Goal: Task Accomplishment & Management: Complete application form

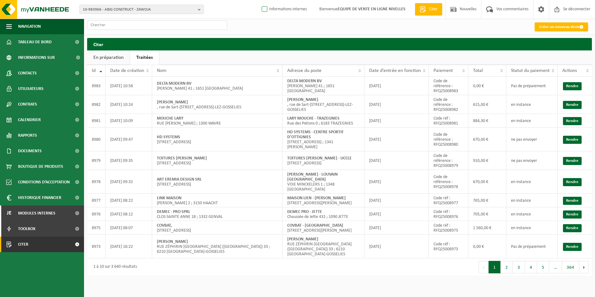
click at [274, 9] on label "Informations internes" at bounding box center [283, 9] width 46 height 9
click at [259, 0] on input "Informations internes" at bounding box center [259, 0] width 0 height 0
checkbox input "true"
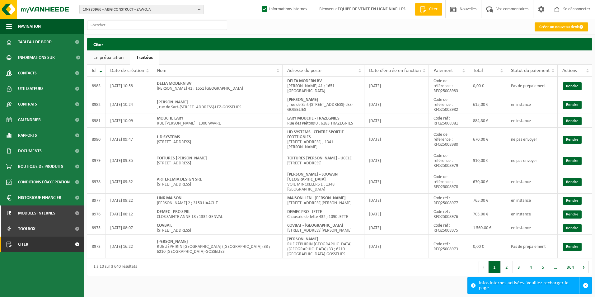
click at [546, 28] on font "Créer un nouveau devis" at bounding box center [559, 27] width 40 height 4
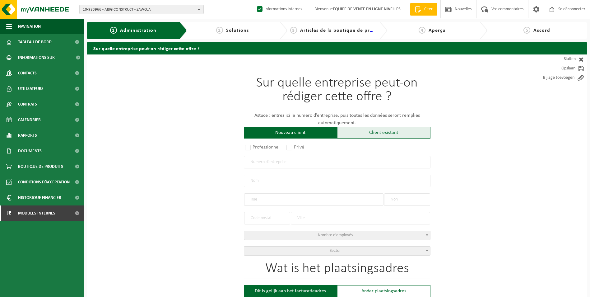
click at [370, 133] on div "Client existant" at bounding box center [383, 133] width 93 height 12
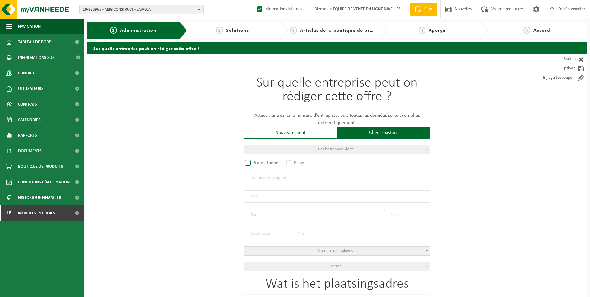
click at [250, 164] on label "Professionnel" at bounding box center [263, 162] width 38 height 9
click at [254, 164] on input "Professionnel" at bounding box center [256, 163] width 4 height 4
radio input "true"
click at [263, 178] on input "text" at bounding box center [337, 177] width 187 height 12
type input "0671497247"
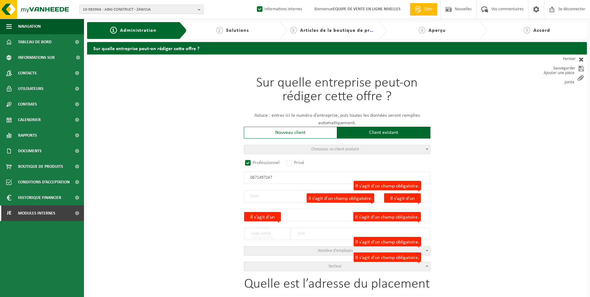
radio input "false"
select select
type input "ILIUŢ, VASILE"
type input "RUE JULES BESME"
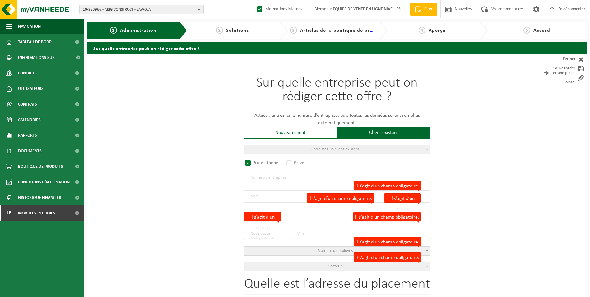
type input "90"
type input "1081"
type input "KOEKELBERG"
type input "2261438895"
radio input "true"
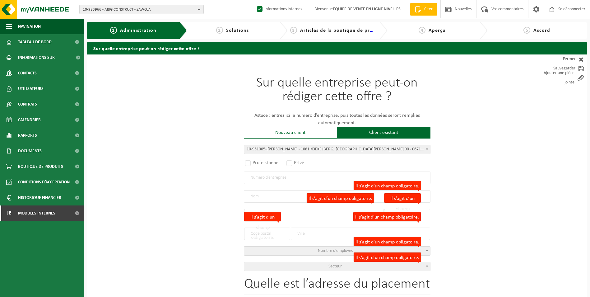
select select "145650"
type input "0671.497.247"
type input "[PERSON_NAME]"
type input "RUE JULES BESME"
type input "90"
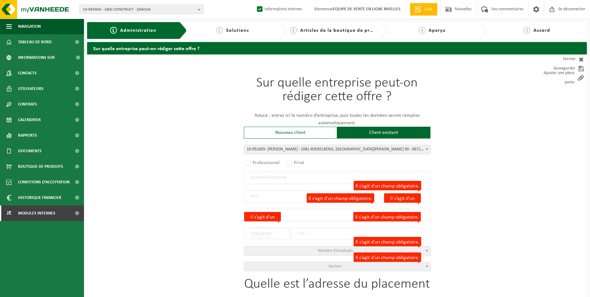
type input "1081"
type input "KOEKELBERG"
select select "11"
type input "[PERSON_NAME]"
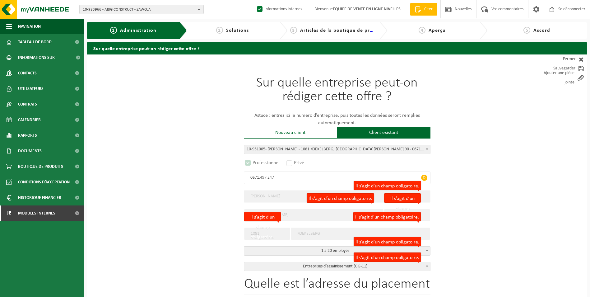
select select "D"
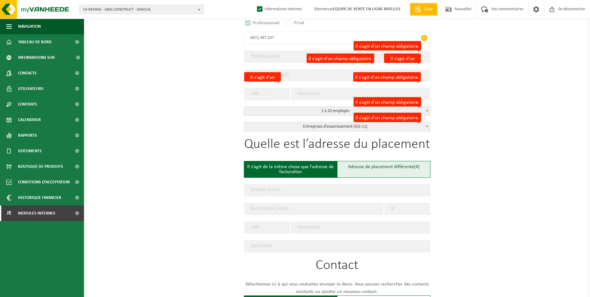
scroll to position [156, 0]
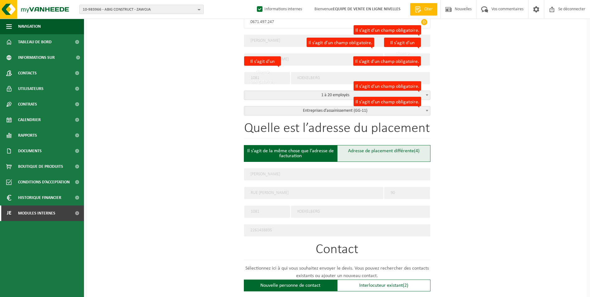
click at [362, 154] on div "Adresse de placement différente (4)" at bounding box center [383, 153] width 93 height 17
type input "Werf -"
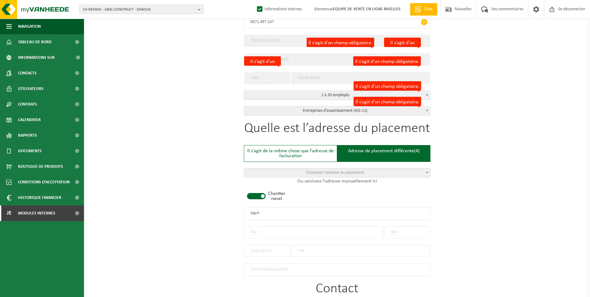
click at [263, 195] on span at bounding box center [256, 196] width 19 height 6
click at [297, 231] on input "text" at bounding box center [313, 232] width 139 height 12
type input "rue sombre"
click at [418, 231] on input "text" at bounding box center [407, 232] width 46 height 12
type input "86"
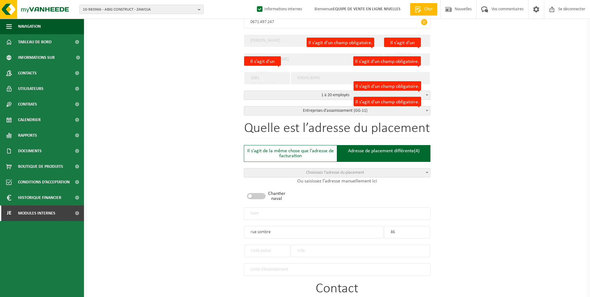
click at [333, 248] on input "text" at bounding box center [360, 250] width 139 height 12
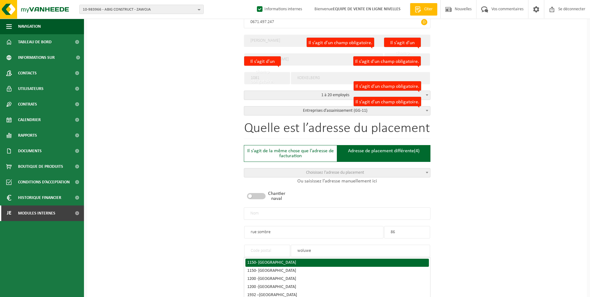
type input "woluwe"
click at [296, 260] on span "- WOLUWE-SAINT-PIERRE" at bounding box center [276, 262] width 40 height 5
type input "1150"
type input "SINT-PIETERS-WOLUWE"
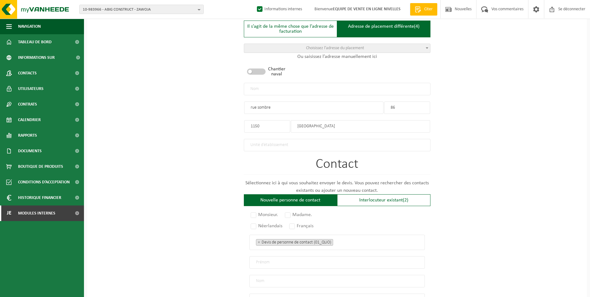
scroll to position [373, 0]
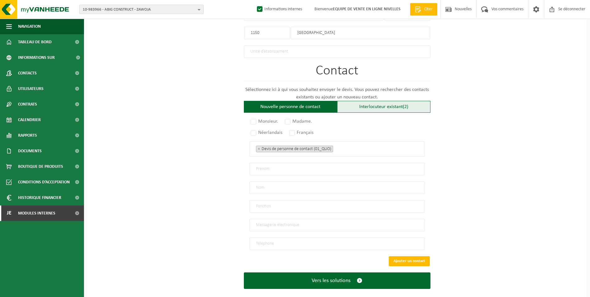
click at [393, 105] on font "Interlocuteur existant" at bounding box center [381, 106] width 44 height 5
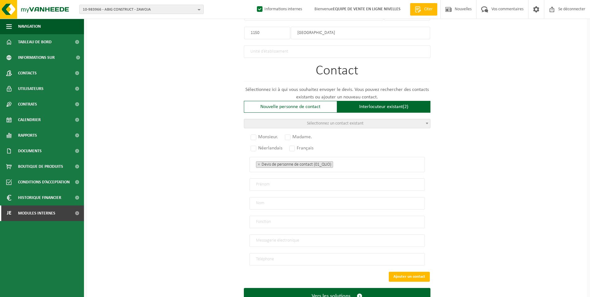
click at [382, 119] on span "Sélectionnez un contact existant" at bounding box center [337, 123] width 186 height 9
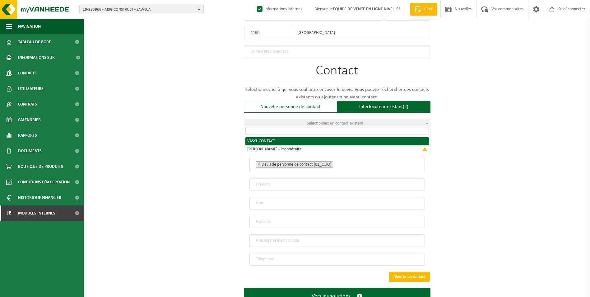
radio input "true"
select select "{"code":"10-951006","firstname":"CONTACT","surname":"VASYL","gender":"Unknown",…"
type input "CONTACT"
type input "VASYL"
type input "vasyl.iliuts@gmail.com"
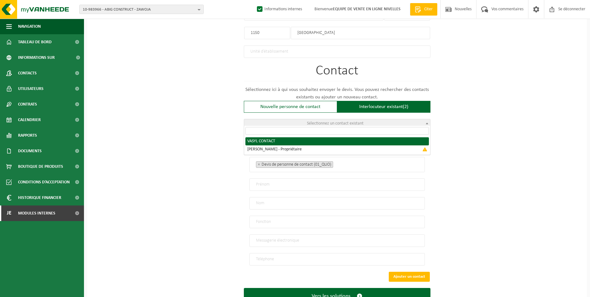
type input "0486/229.753"
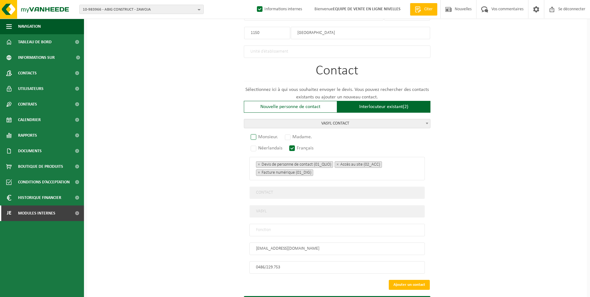
click at [255, 134] on label "Monsieur." at bounding box center [264, 137] width 30 height 9
radio input "true"
click at [286, 229] on input "text" at bounding box center [336, 230] width 175 height 12
click at [258, 227] on input "contact" at bounding box center [336, 230] width 175 height 12
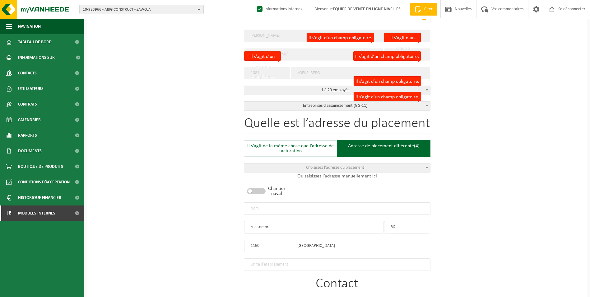
scroll to position [154, 0]
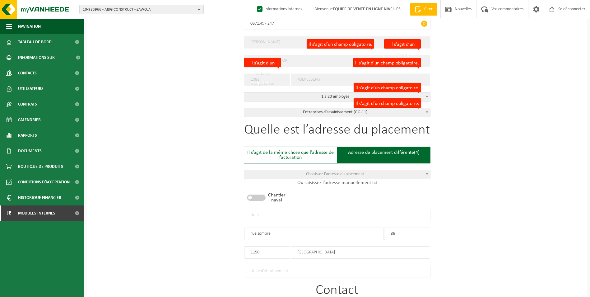
type input "Contact"
click at [270, 214] on input "text" at bounding box center [337, 215] width 187 height 12
click at [256, 217] on input "text" at bounding box center [337, 215] width 187 height 12
type input "ILUIT VASYL-SINT PIETERS WOLUWE"
drag, startPoint x: 270, startPoint y: 231, endPoint x: 221, endPoint y: 227, distance: 49.6
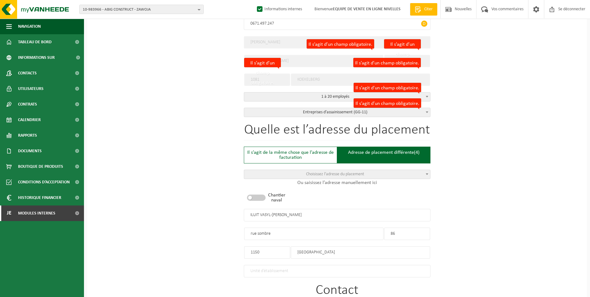
click at [223, 229] on div "Sur quelle entreprise peut-on rédiger cette offre ? Astuce : entrez ici le numé…" at bounding box center [337, 223] width 500 height 647
type input "RUE SOMBRE"
click at [257, 216] on input "ILUIT VASYL-SINT PIETERS WOLUWE" at bounding box center [337, 215] width 187 height 12
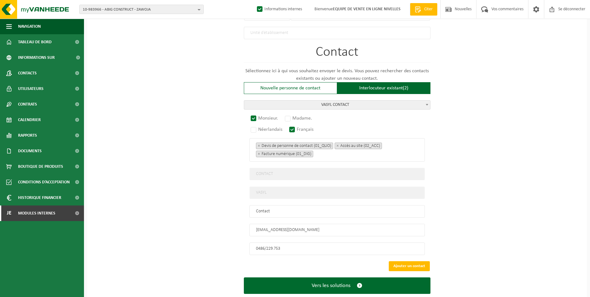
scroll to position [403, 0]
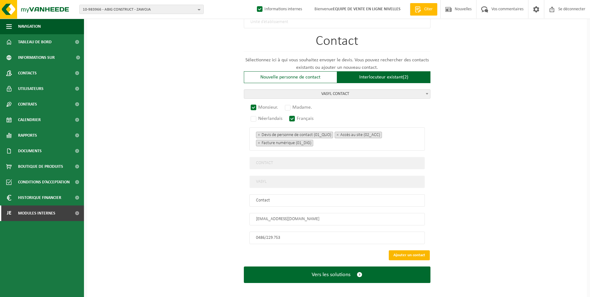
type input "[PERSON_NAME]-[PERSON_NAME]"
click at [412, 250] on button "Ajouter un contact" at bounding box center [409, 255] width 41 height 10
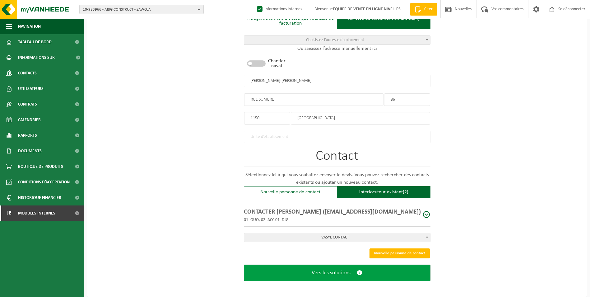
click at [338, 269] on span "Vers les solutions" at bounding box center [331, 272] width 39 height 7
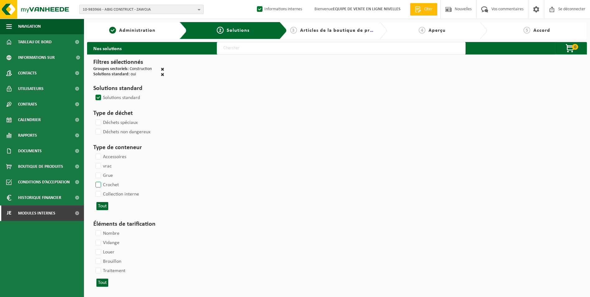
click at [100, 185] on label "Crochet" at bounding box center [106, 184] width 25 height 9
click at [93, 180] on input "Crochet" at bounding box center [93, 180] width 0 height 0
checkbox input "true"
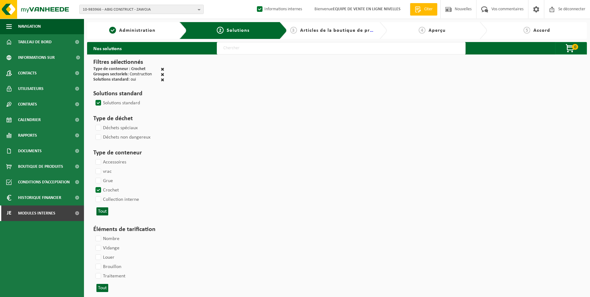
select select
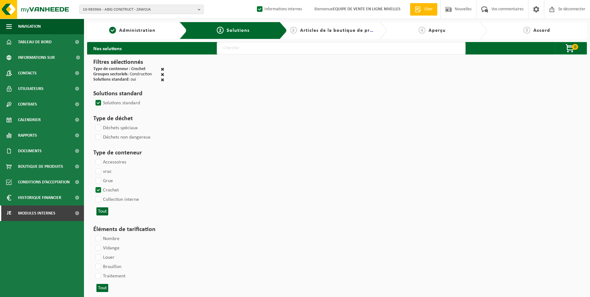
select select
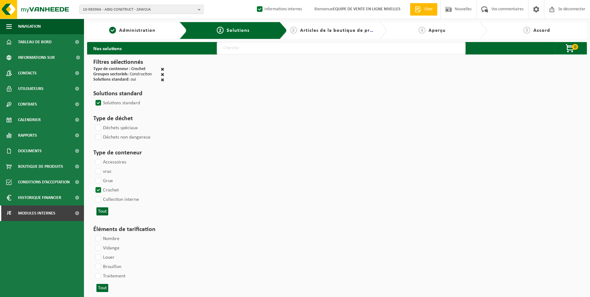
select select
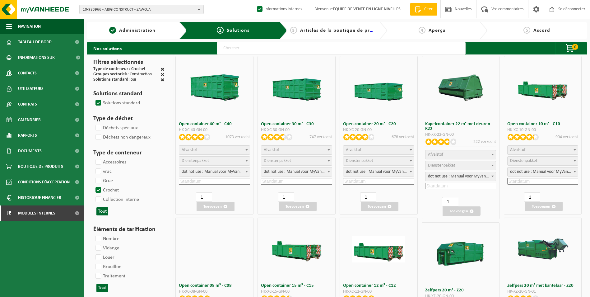
select select
select select "25"
select select
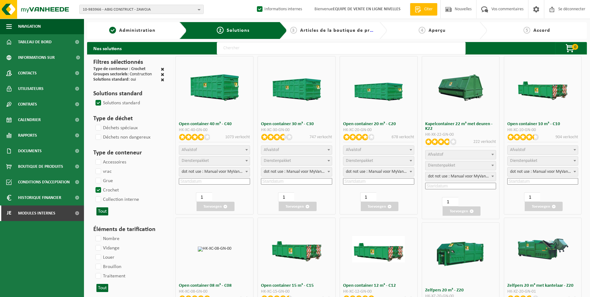
select select
select select "197"
select select
select select "8"
select select
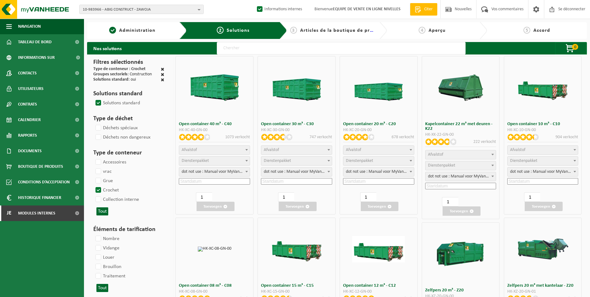
select select "7"
select select
select select "7"
select select
select select "25"
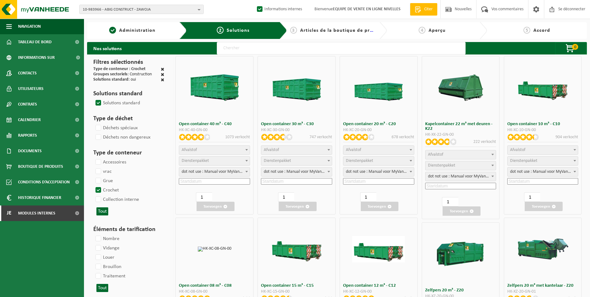
select select "25"
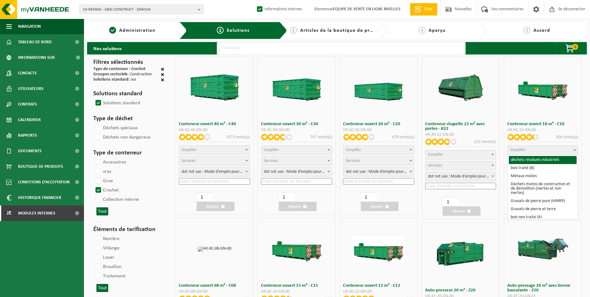
click at [549, 149] on span "Gaspiller" at bounding box center [543, 150] width 71 height 9
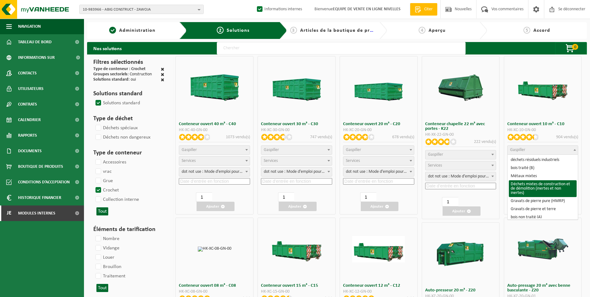
select select "31"
select select
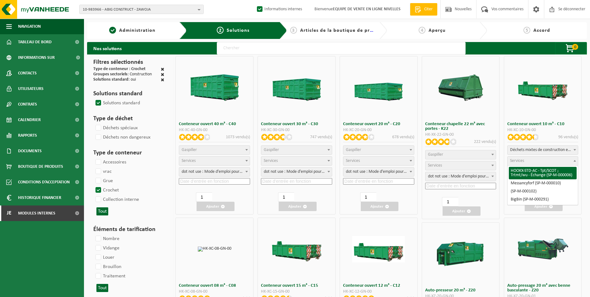
click at [531, 159] on span "Services" at bounding box center [543, 160] width 71 height 9
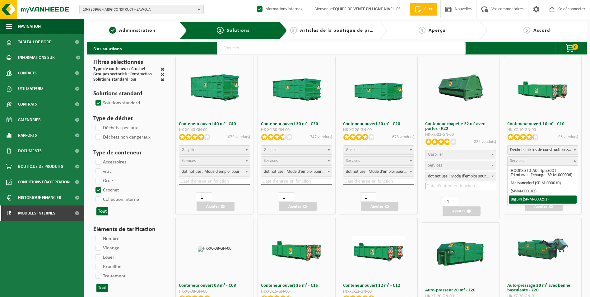
select select "197"
select select "25"
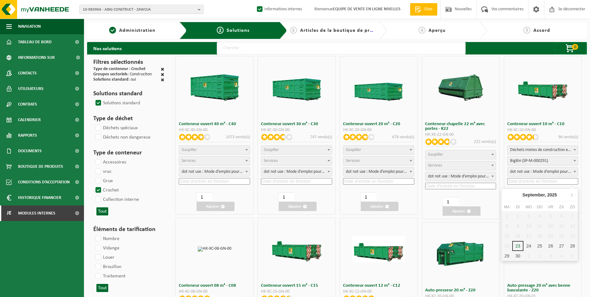
click at [516, 183] on input at bounding box center [542, 181] width 71 height 7
click at [529, 246] on div "24" at bounding box center [534, 246] width 13 height 10
type input "2025-09-24"
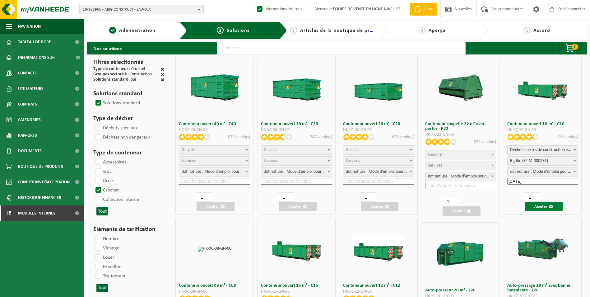
click at [540, 207] on font "Ajouter" at bounding box center [540, 206] width 13 height 4
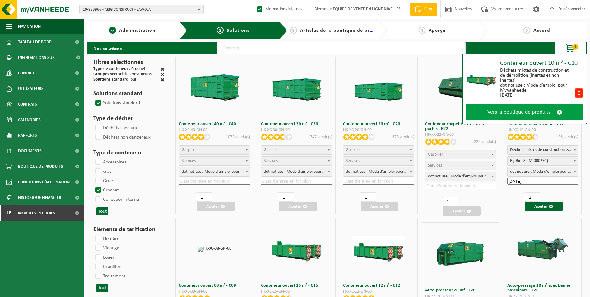
click at [530, 114] on span "Vers la boutique de produits" at bounding box center [518, 112] width 63 height 7
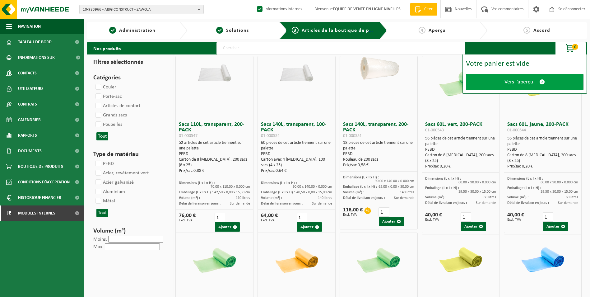
click at [512, 84] on span "Vers l’aperçu" at bounding box center [519, 82] width 29 height 7
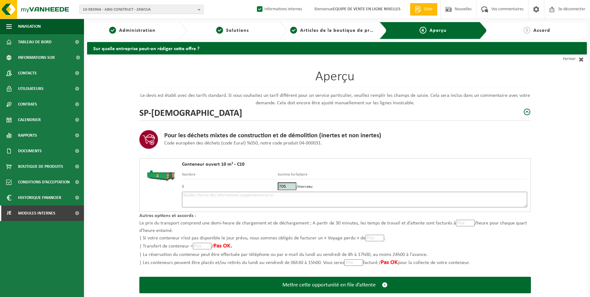
click at [353, 199] on textarea at bounding box center [354, 200] width 345 height 16
type textarea "p"
click at [300, 194] on textarea "Placement 10m3 briquaillons le 24/09. Placer le container devant k'allée de gar…" at bounding box center [354, 200] width 345 height 16
click at [334, 196] on textarea "Placement 10m3 briquaillons le 24/09. Placer le container devant l'allée de gar…" at bounding box center [354, 200] width 345 height 16
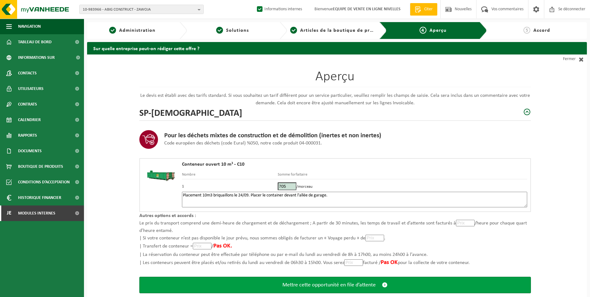
type textarea "Placement 10m3 briquaillons le 24/09. Placer le container devant l'allée de gar…"
click at [324, 284] on span "Mettre cette opportunité en file d’attente" at bounding box center [328, 285] width 93 height 7
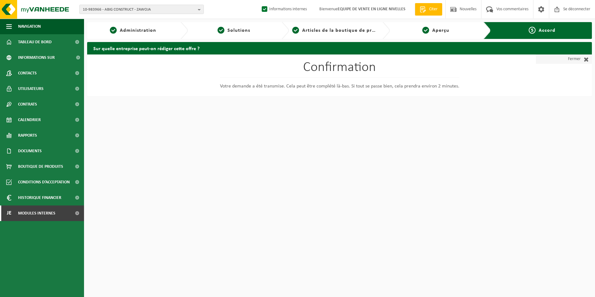
click at [578, 60] on font "Fermer" at bounding box center [574, 58] width 13 height 9
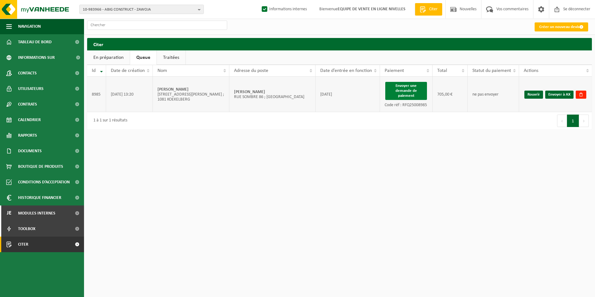
click at [405, 92] on button "Envoyer une demande de paiement" at bounding box center [406, 91] width 42 height 18
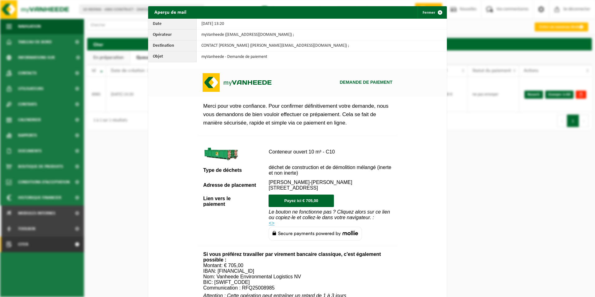
scroll to position [218, 0]
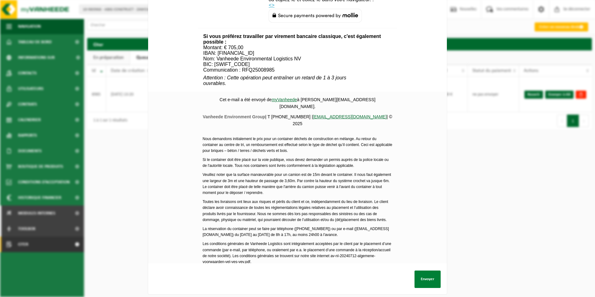
click at [426, 275] on button "Envoyer" at bounding box center [427, 278] width 26 height 17
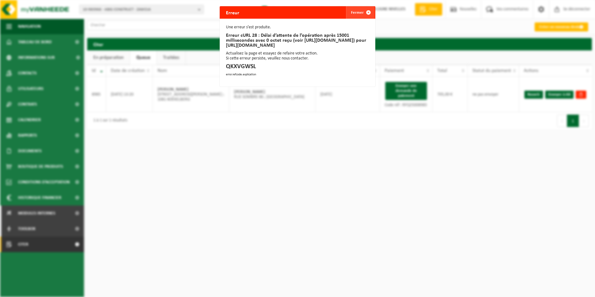
click at [357, 10] on button "Fermer" at bounding box center [360, 12] width 29 height 12
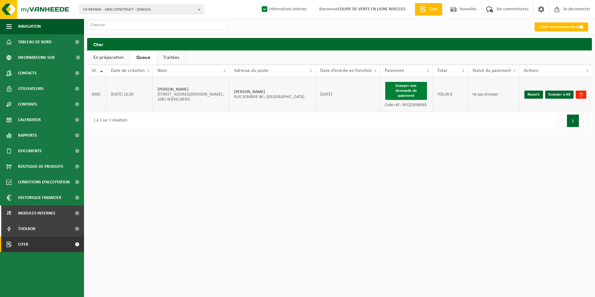
click at [406, 91] on button "Envoyer une demande de paiement" at bounding box center [406, 91] width 42 height 18
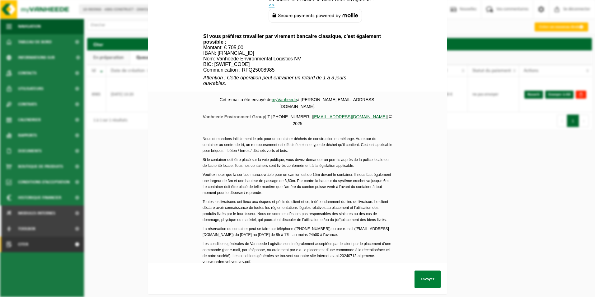
click at [424, 276] on button "Envoyer" at bounding box center [427, 278] width 26 height 17
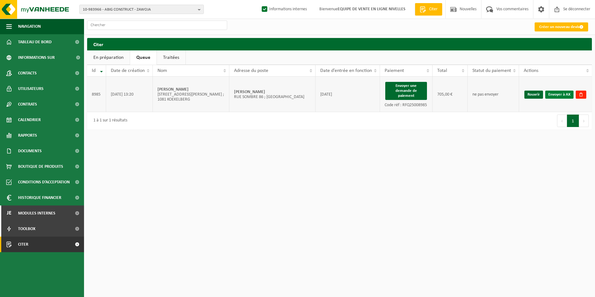
click at [554, 95] on link "Envoyer à AX" at bounding box center [559, 95] width 28 height 8
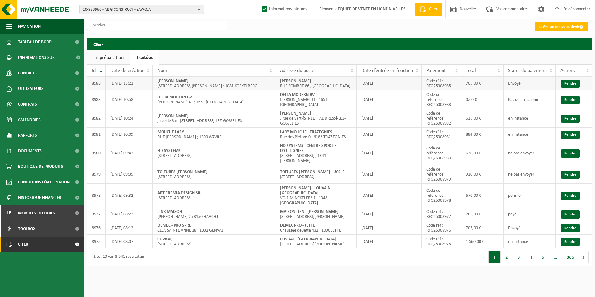
drag, startPoint x: 279, startPoint y: 82, endPoint x: 354, endPoint y: 80, distance: 75.0
click at [354, 80] on td "[PERSON_NAME] SOMBRE 86 ; 1150 [GEOGRAPHIC_DATA]" at bounding box center [315, 84] width 81 height 14
copy strong "[PERSON_NAME]"
